Goal: Check status: Check status

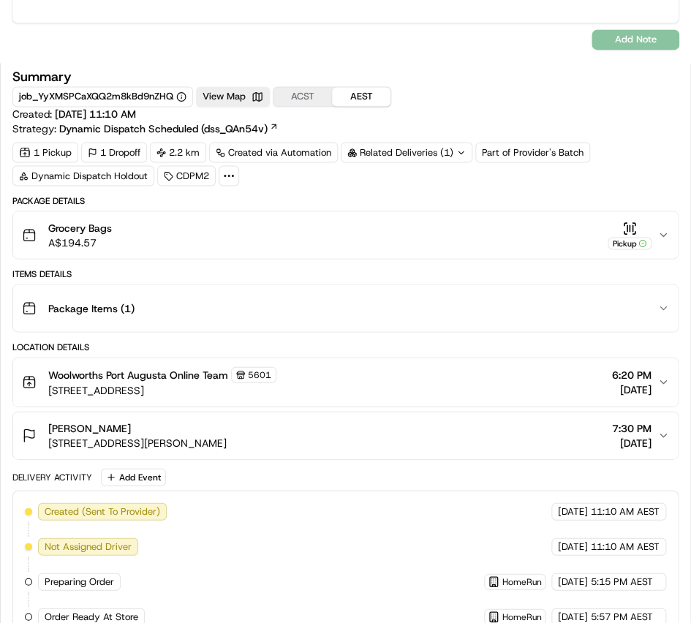
scroll to position [665, 0]
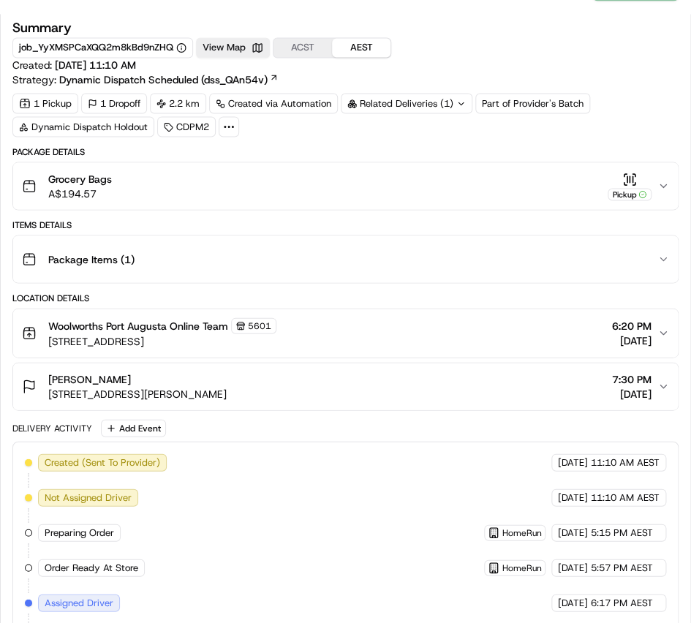
click at [462, 103] on icon at bounding box center [461, 104] width 10 height 10
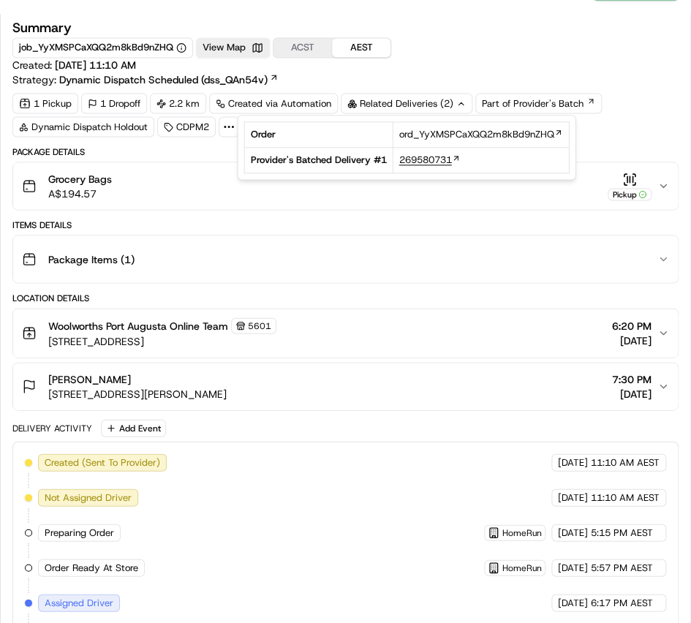
click at [429, 162] on span "269580731" at bounding box center [425, 160] width 53 height 13
copy span "269580731"
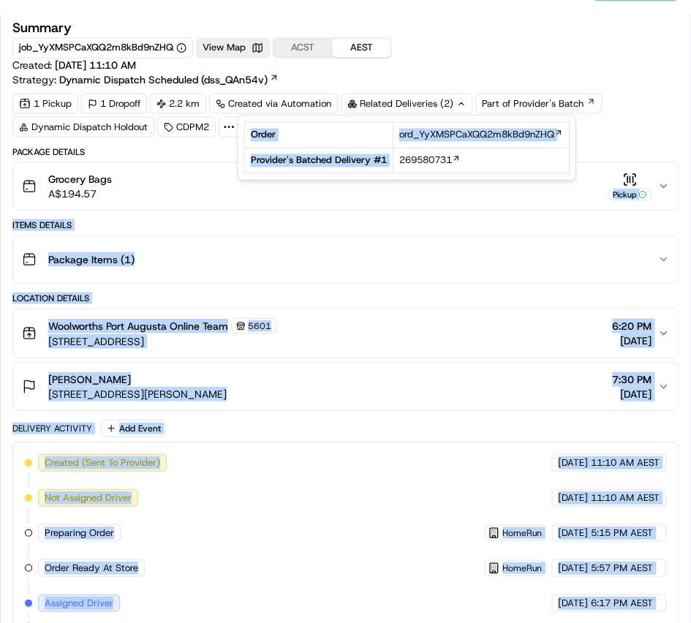
drag, startPoint x: 394, startPoint y: 161, endPoint x: 458, endPoint y: 190, distance: 70.7
click at [458, 190] on body "Dropoff Complete Reassign Cancel Delivery Quotes Provider Provider Details Hidd…" at bounding box center [345, 311] width 691 height 623
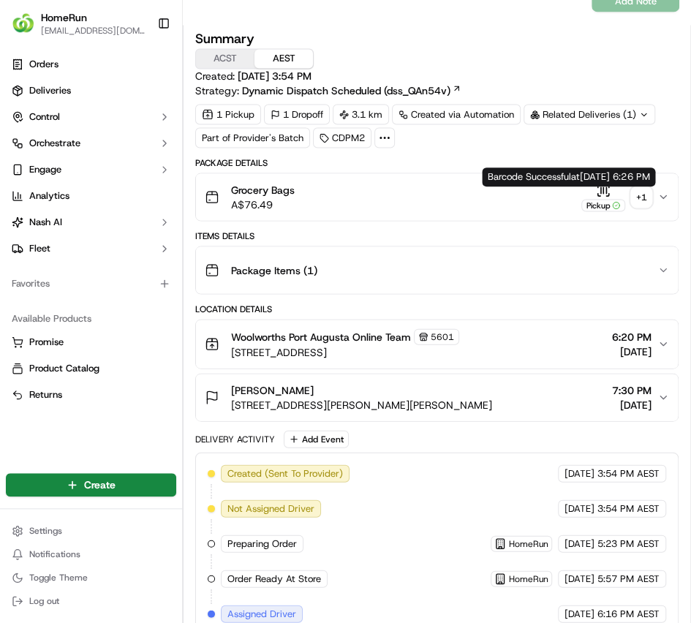
scroll to position [632, 0]
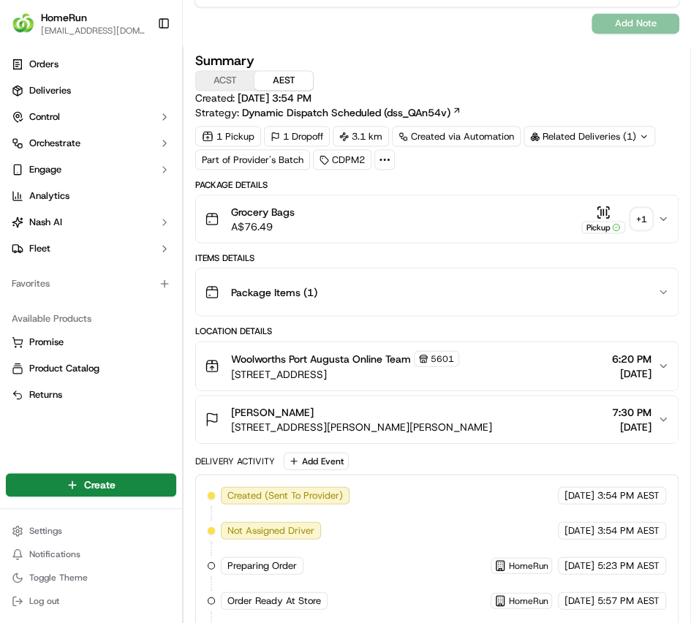
click at [635, 216] on div "+ 1" at bounding box center [641, 218] width 20 height 20
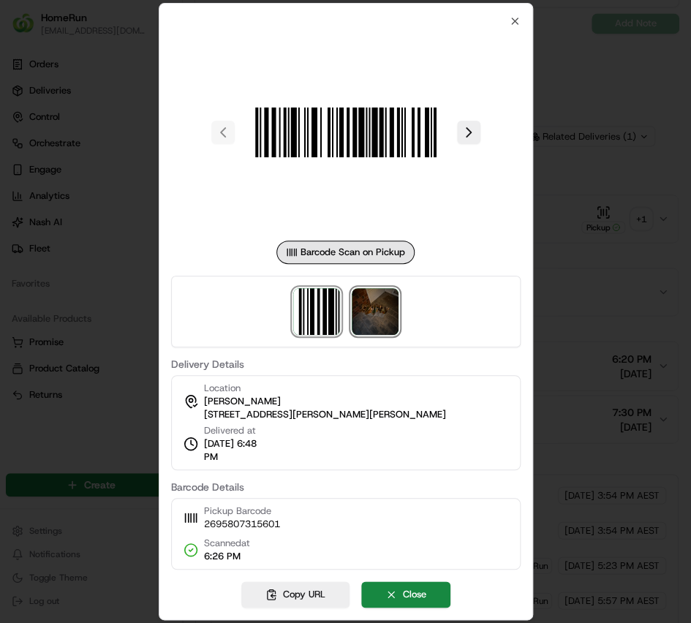
click at [390, 318] on img at bounding box center [375, 311] width 47 height 47
click at [592, 176] on div at bounding box center [345, 311] width 691 height 623
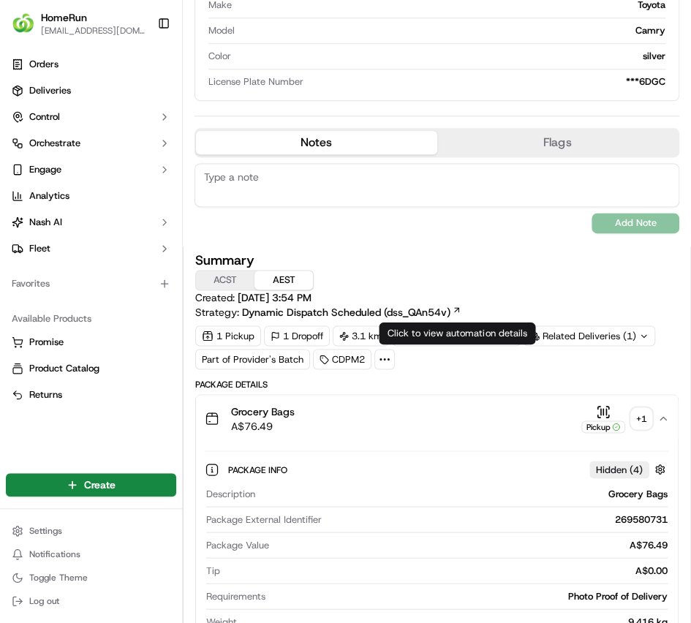
scroll to position [366, 0]
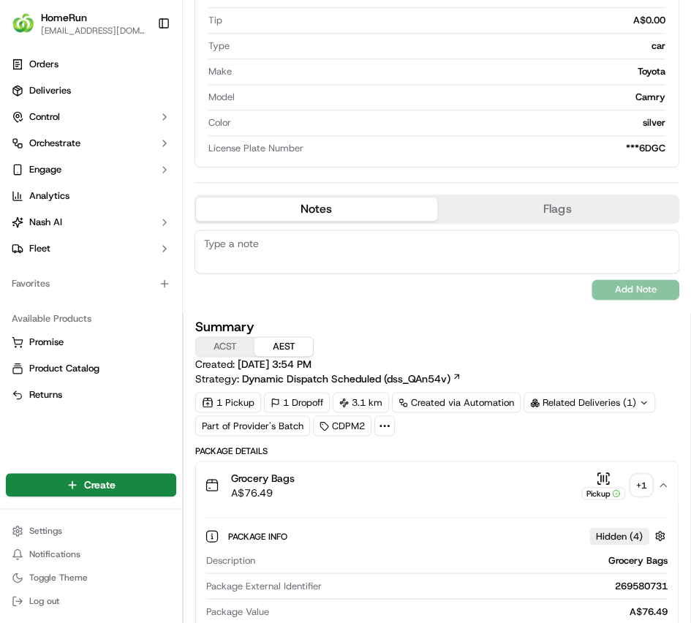
click at [643, 400] on icon at bounding box center [644, 403] width 10 height 10
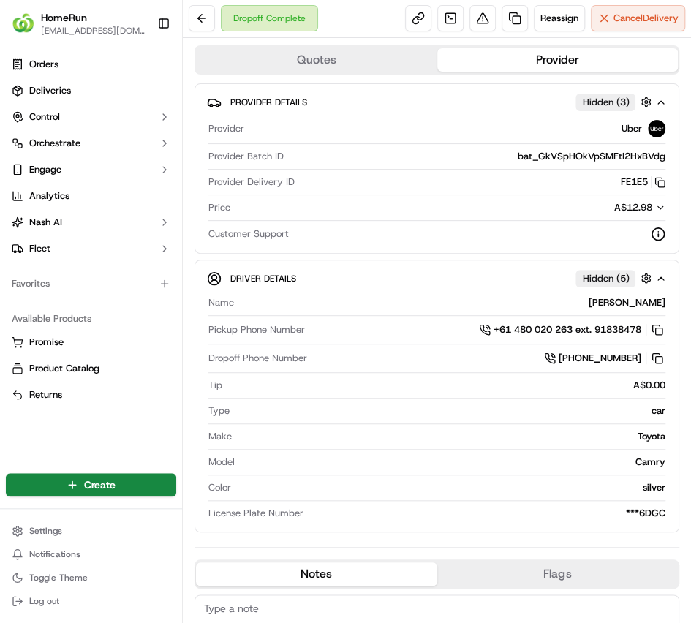
scroll to position [0, 0]
